Goal: Check status: Check status

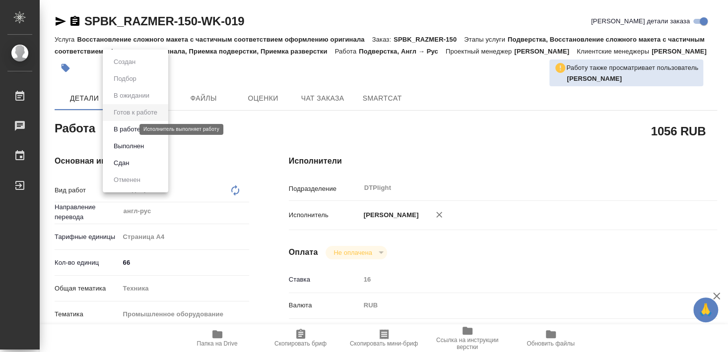
click at [129, 129] on button "В работе" at bounding box center [127, 129] width 33 height 11
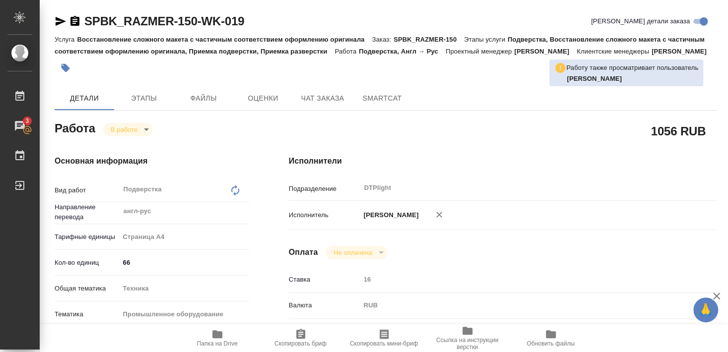
type textarea "x"
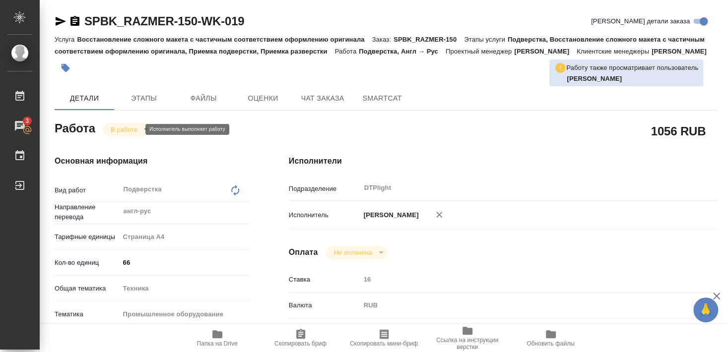
type textarea "x"
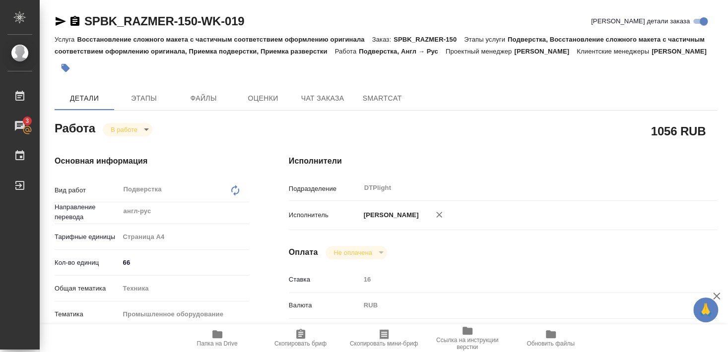
scroll to position [107, 0]
